Goal: Navigation & Orientation: Understand site structure

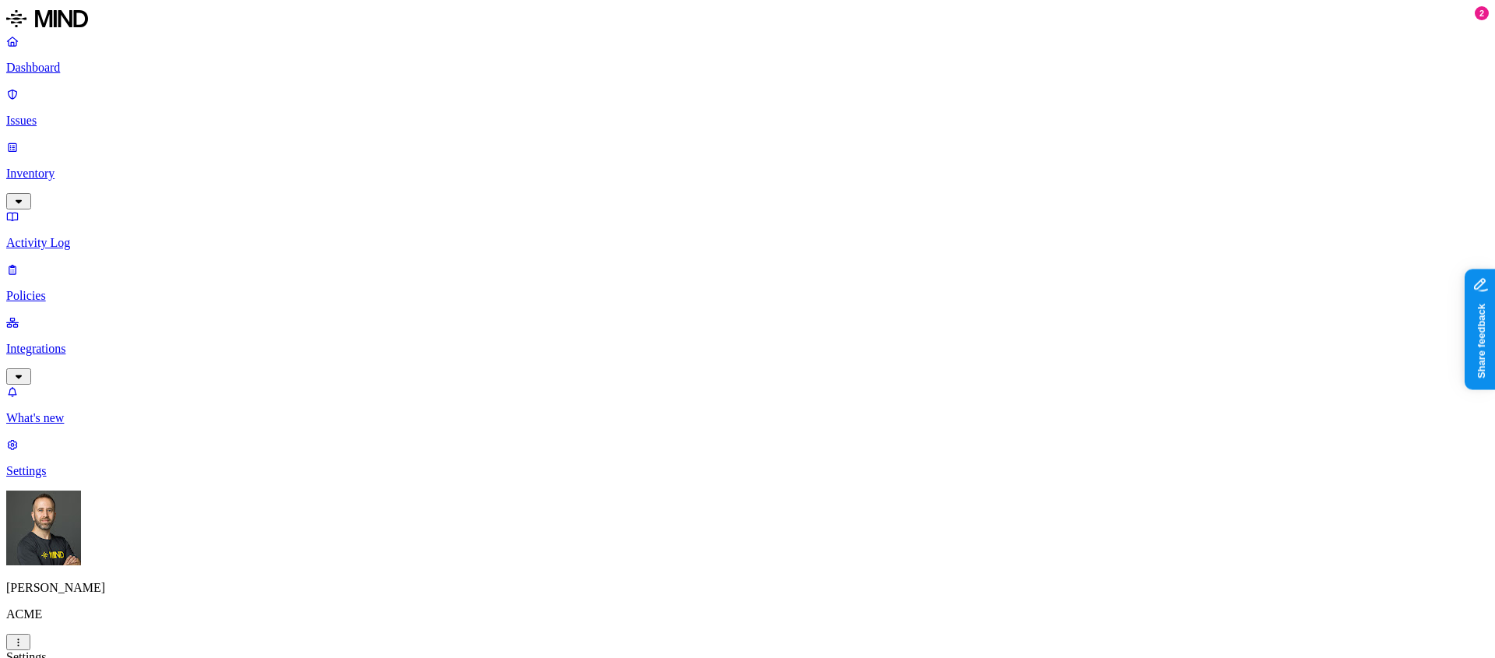
click at [79, 342] on p "Integrations" at bounding box center [747, 349] width 1482 height 14
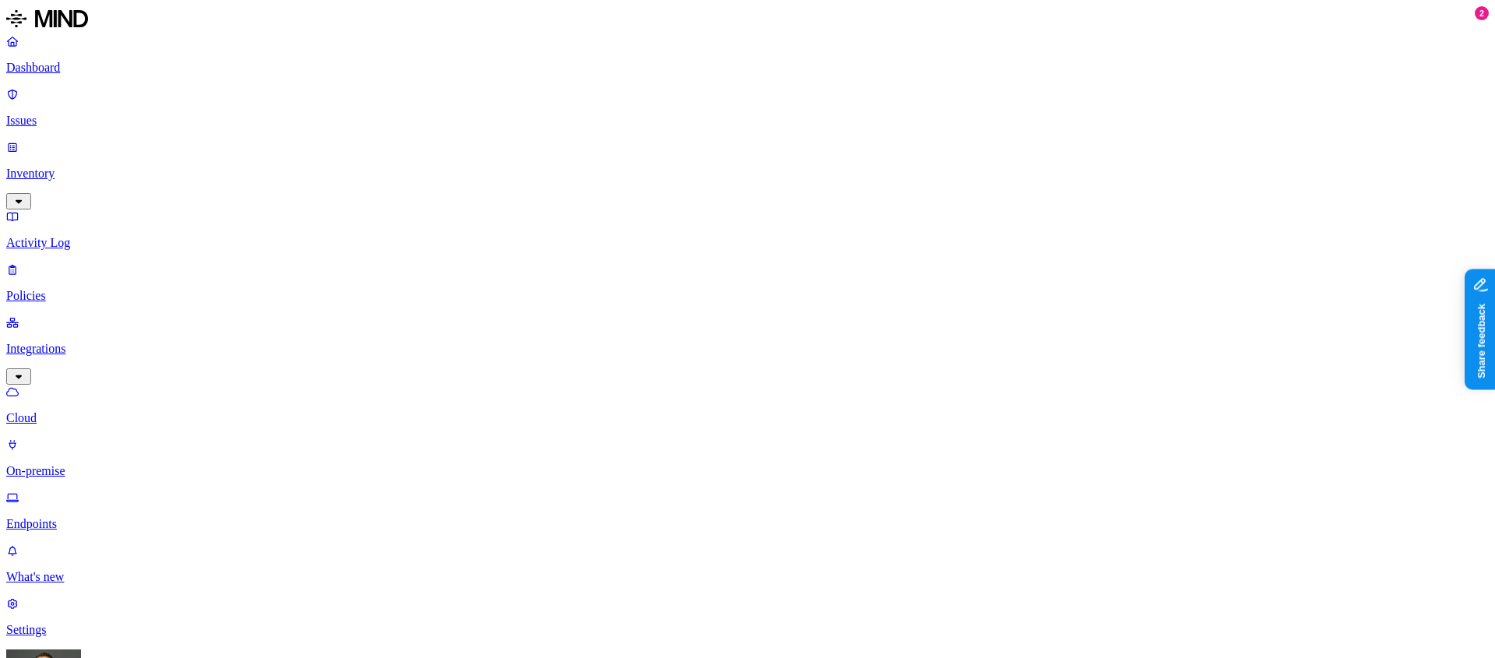
click at [67, 464] on p "On-premise" at bounding box center [747, 471] width 1482 height 14
